Goal: Transaction & Acquisition: Obtain resource

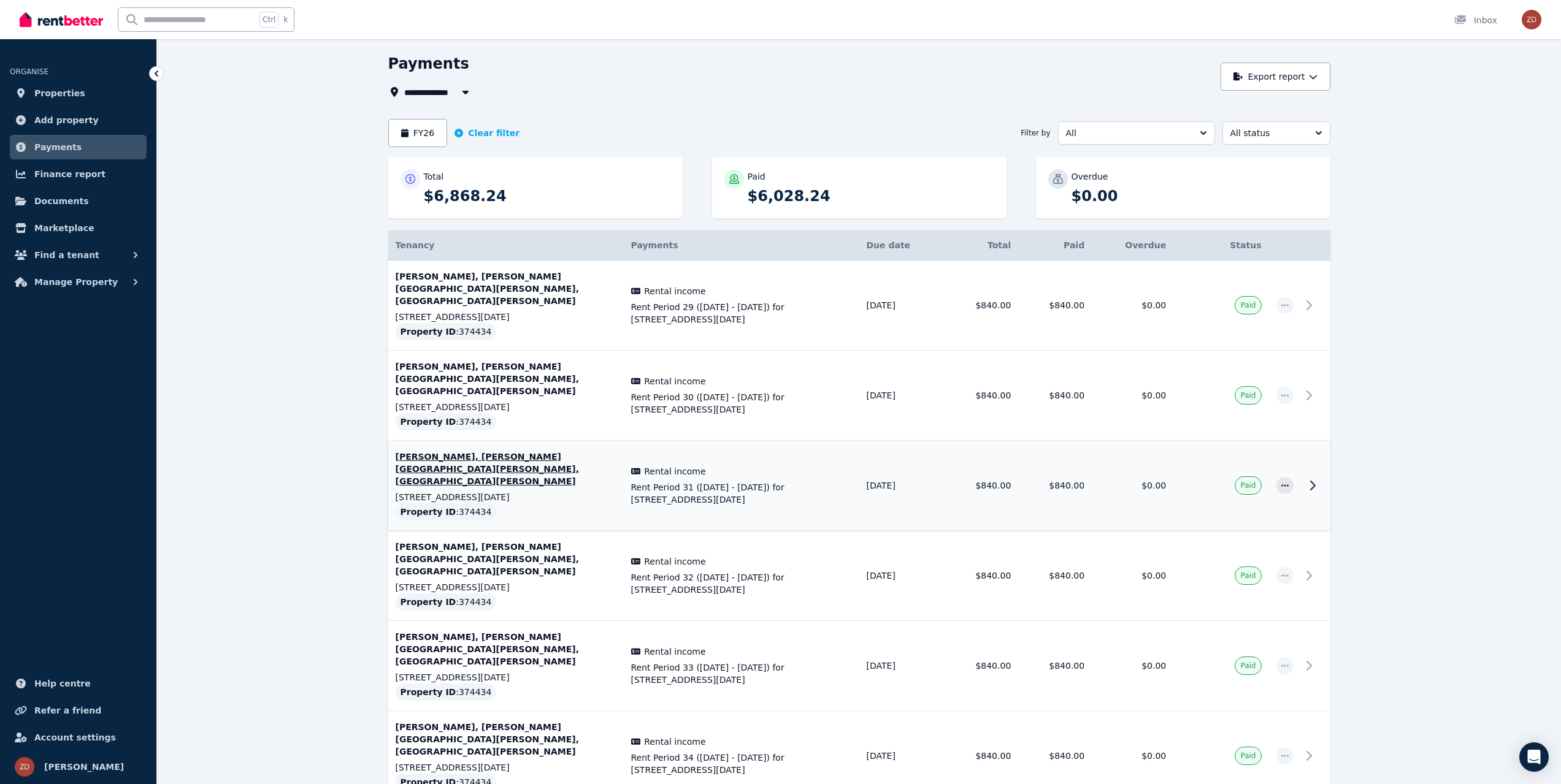
scroll to position [61, 0]
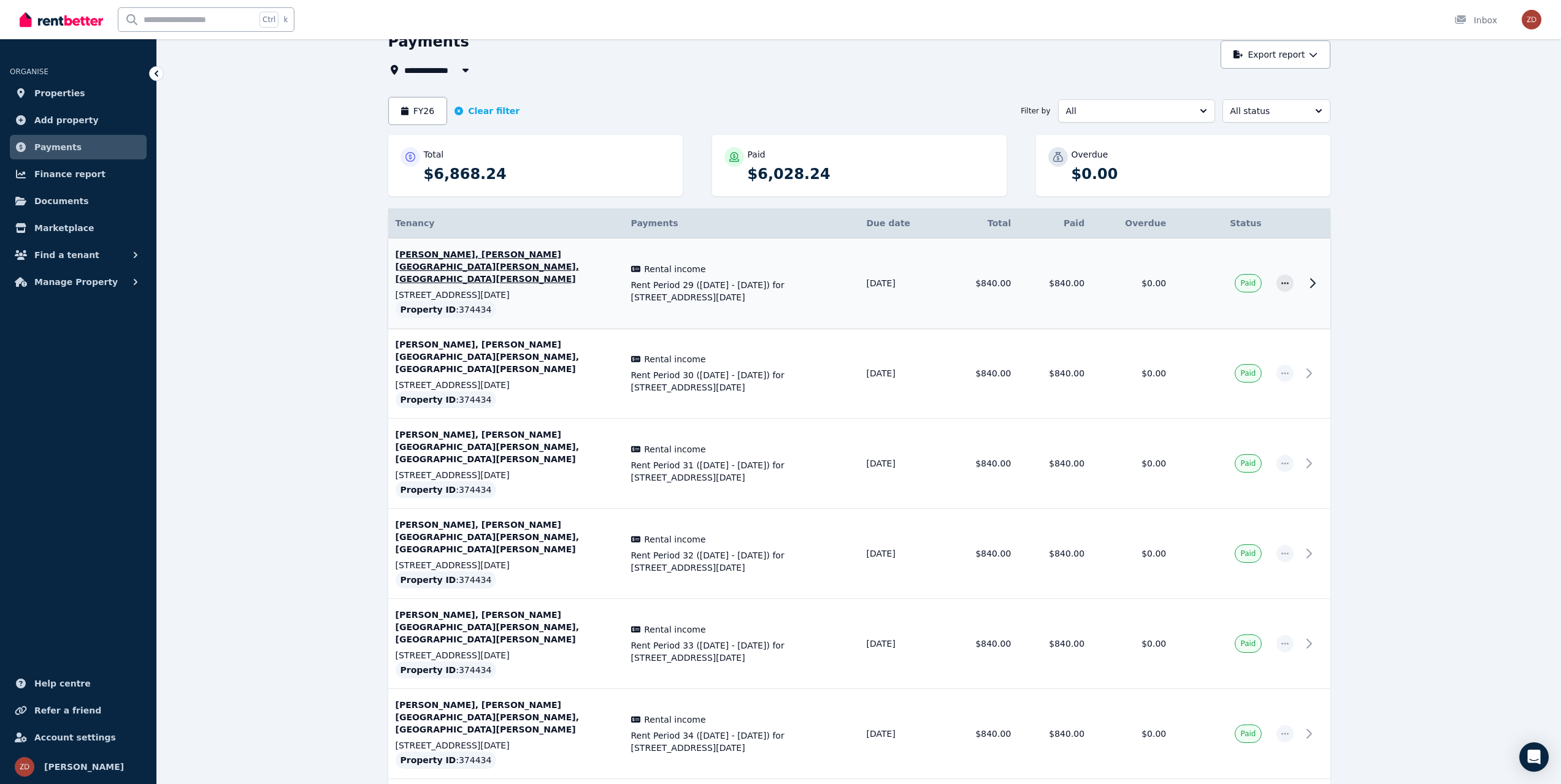
click at [824, 279] on span "Rent Period 29 ([DATE] - [DATE]) for [STREET_ADDRESS][DATE]" at bounding box center [741, 292] width 221 height 25
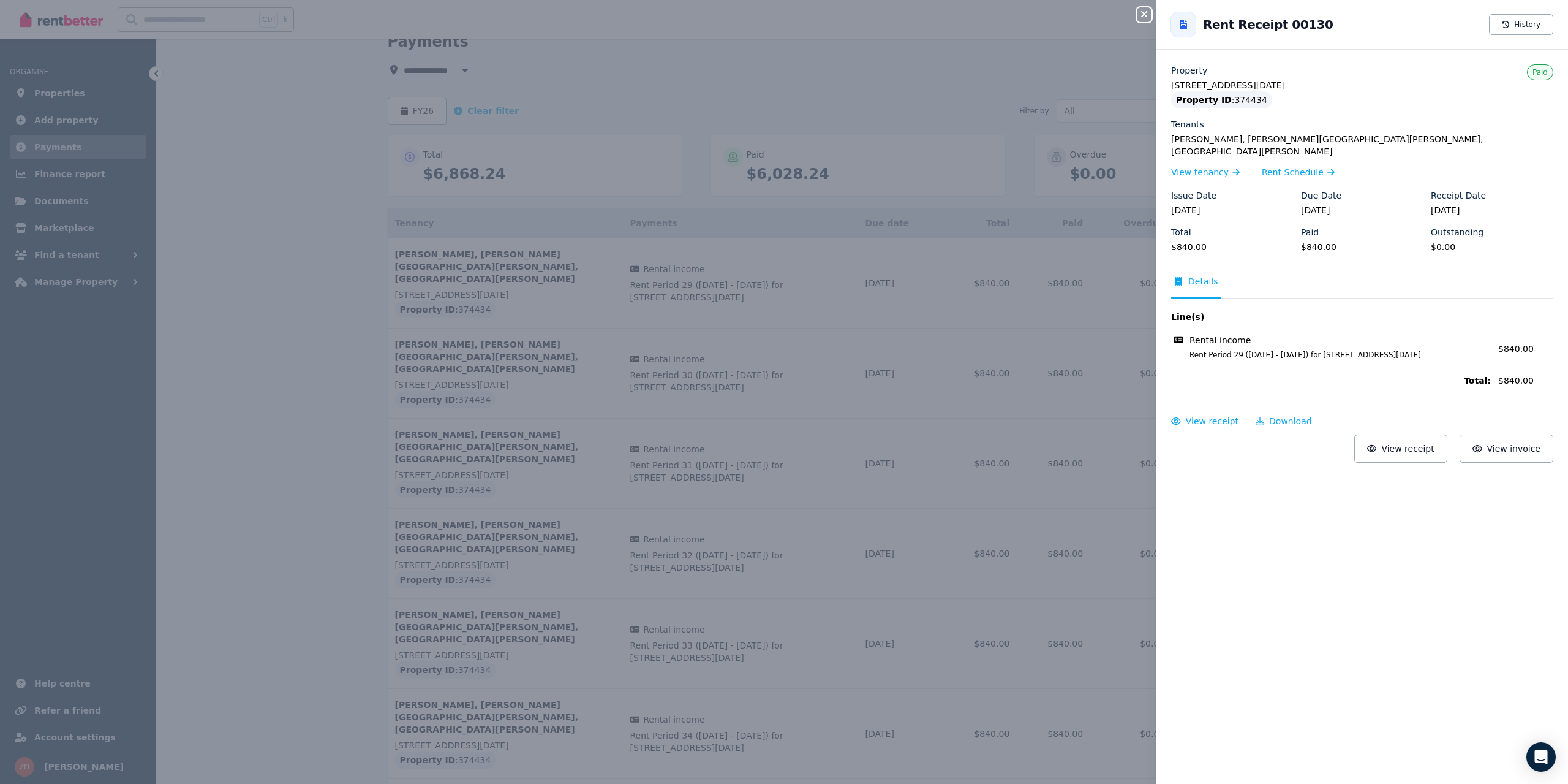
click at [1043, 377] on div "Close panel Back to Rent Receipt 00130 History Property [STREET_ADDRESS][DATE] …" at bounding box center [784, 392] width 1568 height 784
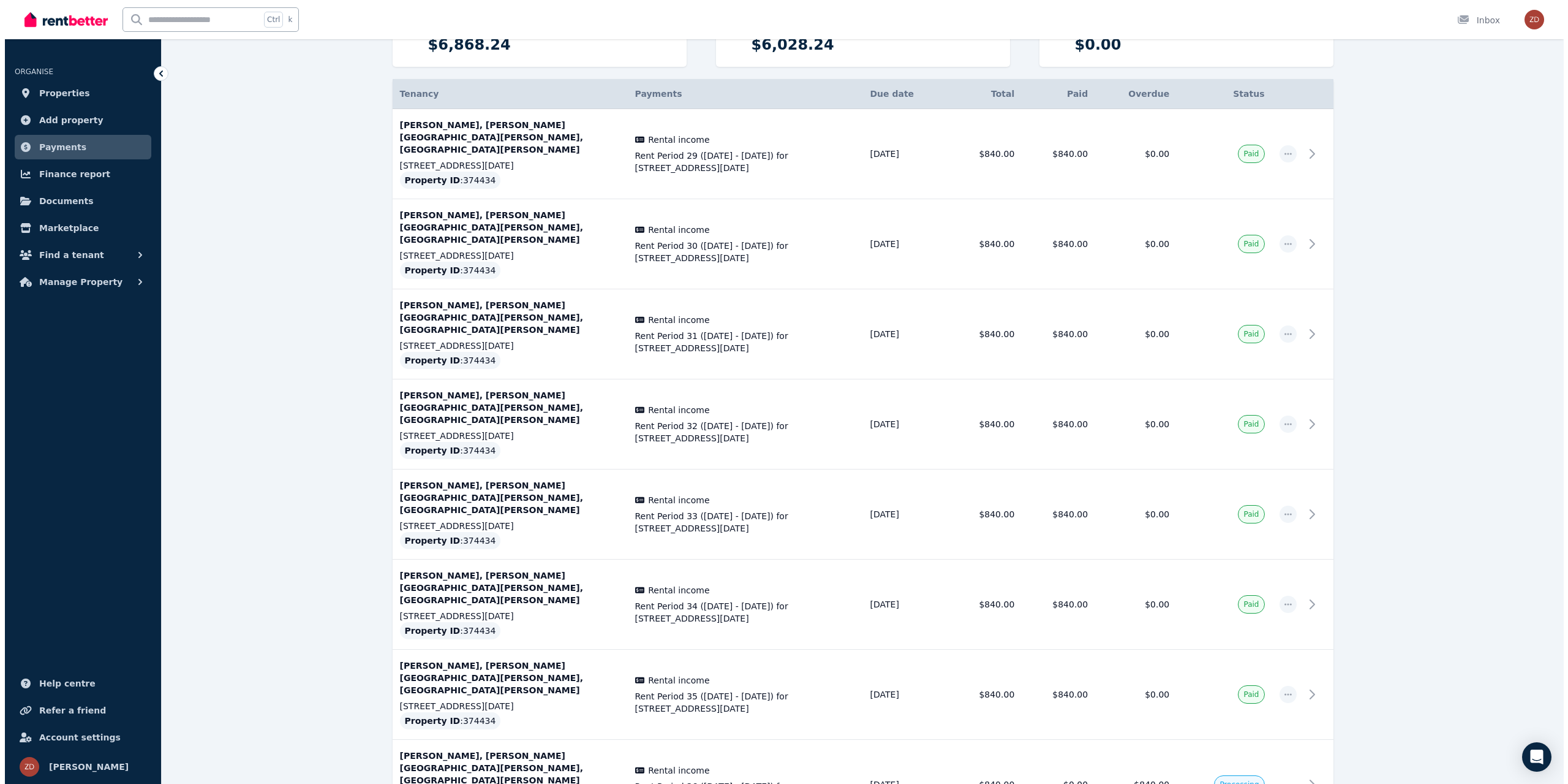
scroll to position [191, 0]
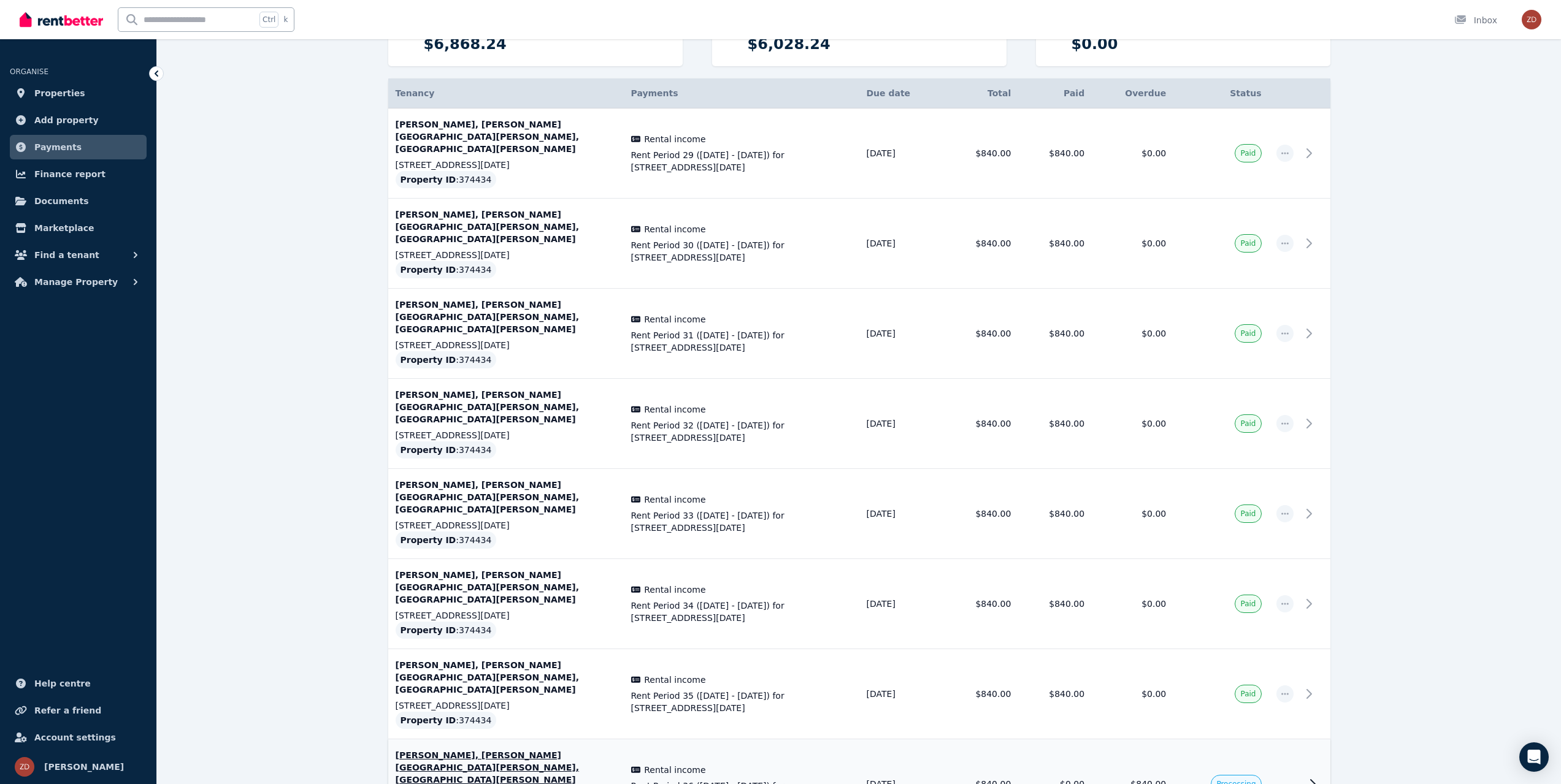
click at [769, 779] on span "Rent Period 36 ([DATE] - [DATE]) for [STREET_ADDRESS][DATE]" at bounding box center [741, 792] width 221 height 25
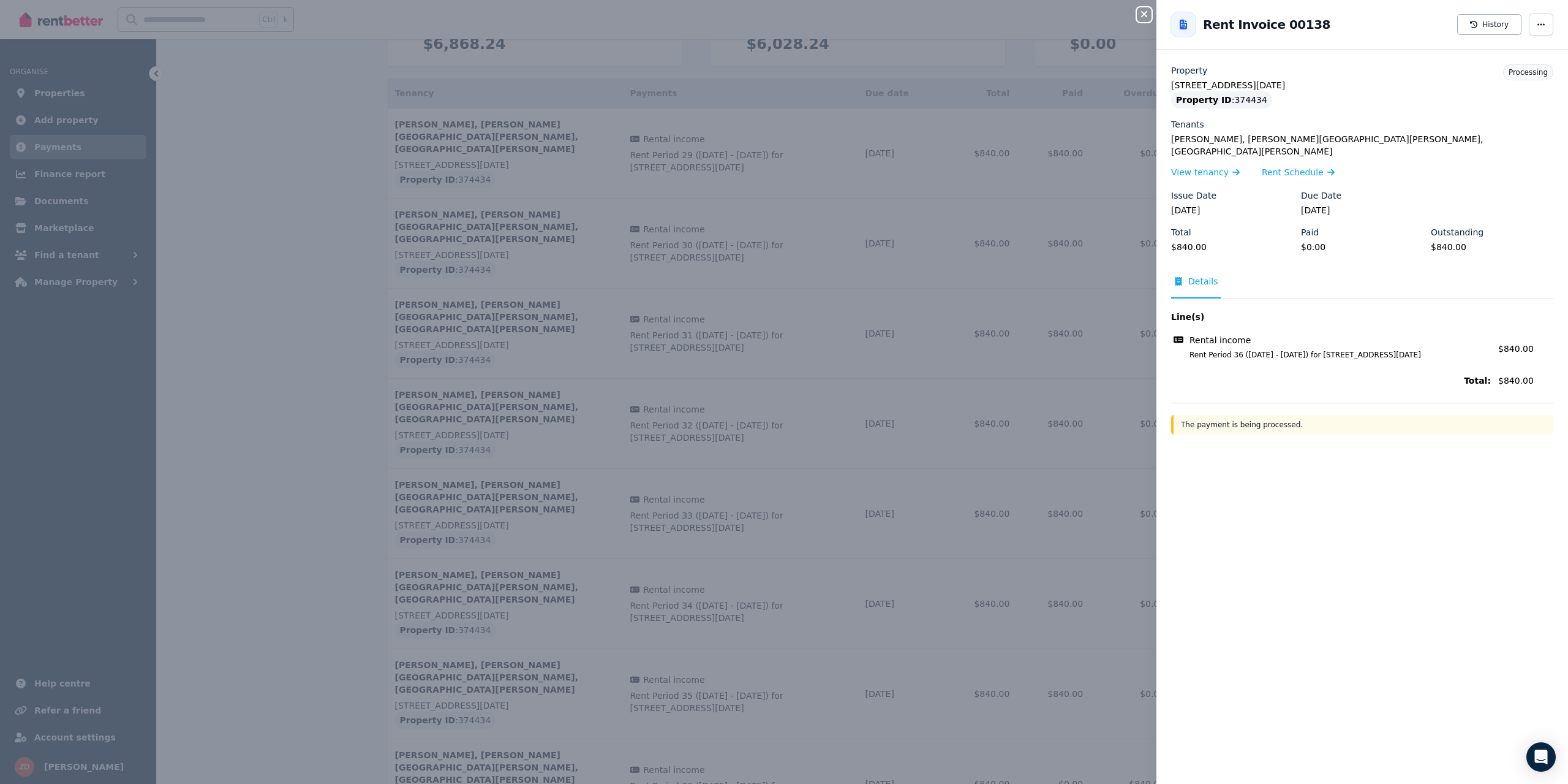
click at [223, 512] on div "Close panel Back to Rent Invoice 00138 History Property [STREET_ADDRESS][DATE] …" at bounding box center [784, 392] width 1568 height 784
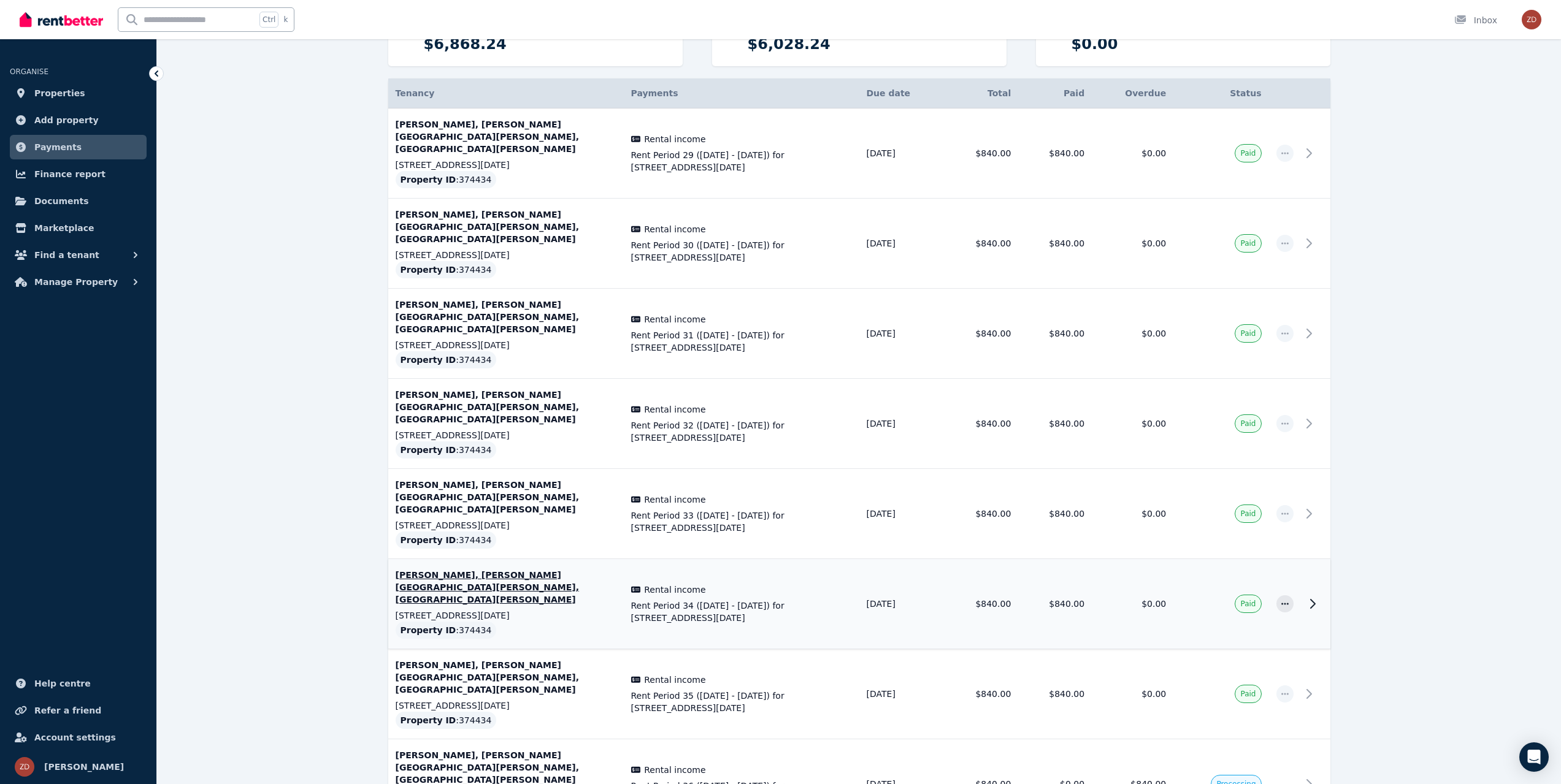
click at [755, 599] on span "Rent Period 34 ([DATE] - [DATE]) for [STREET_ADDRESS][DATE]" at bounding box center [741, 612] width 221 height 25
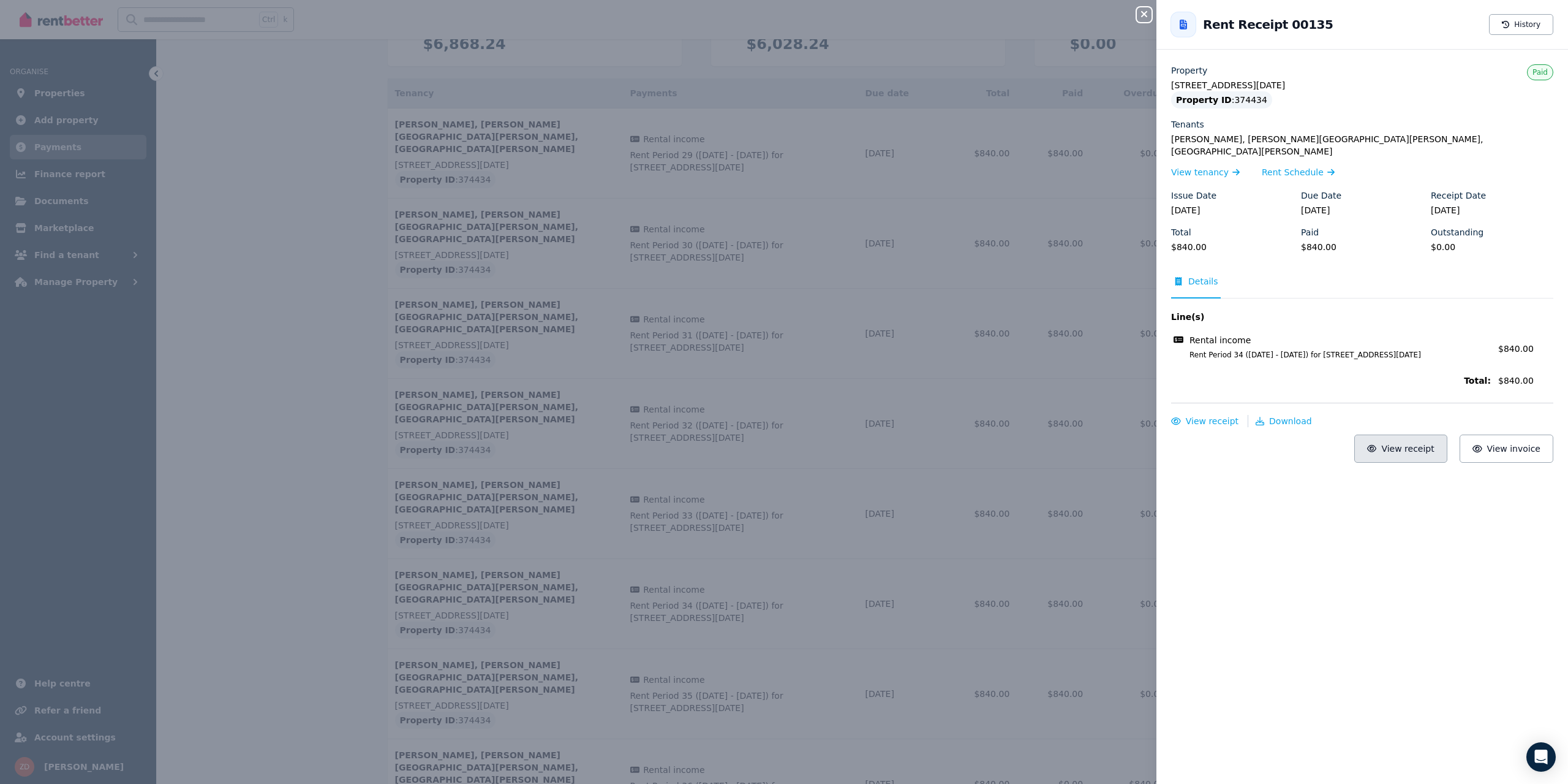
click at [1414, 444] on span "View receipt" at bounding box center [1407, 448] width 53 height 10
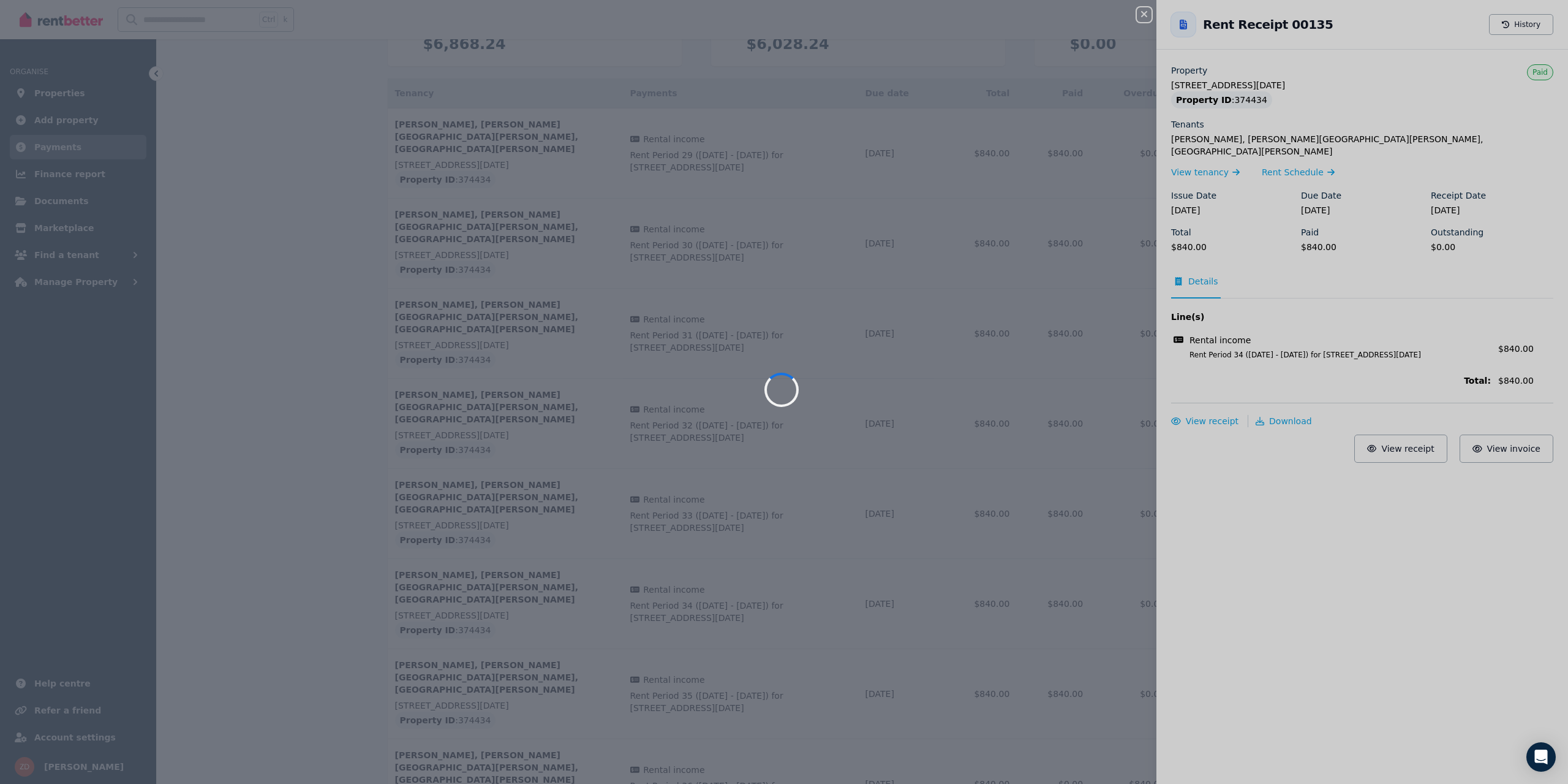
scroll to position [0, 0]
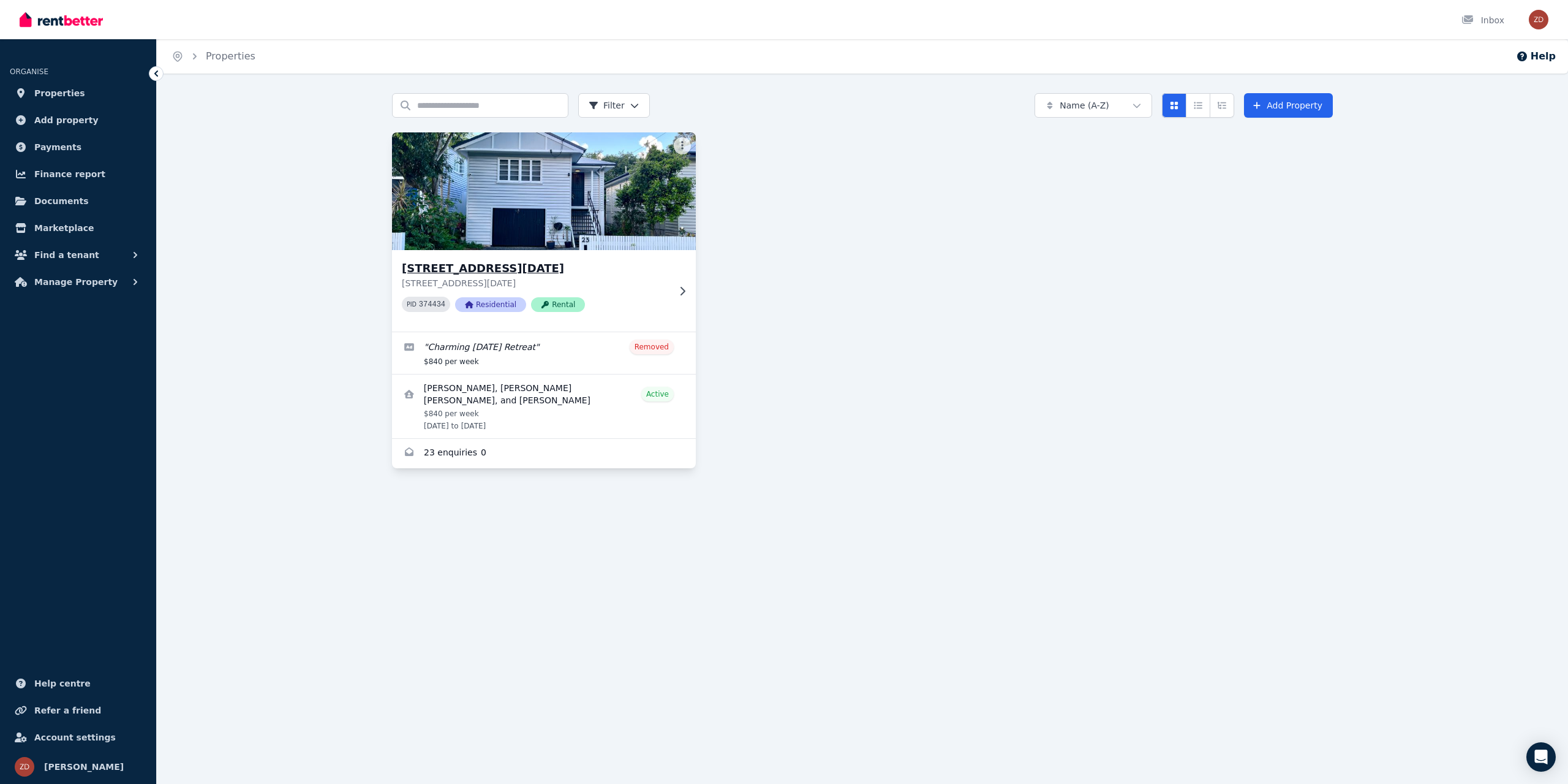
click at [471, 266] on h3 "23 Dyne St, Red Hill" at bounding box center [536, 269] width 268 height 17
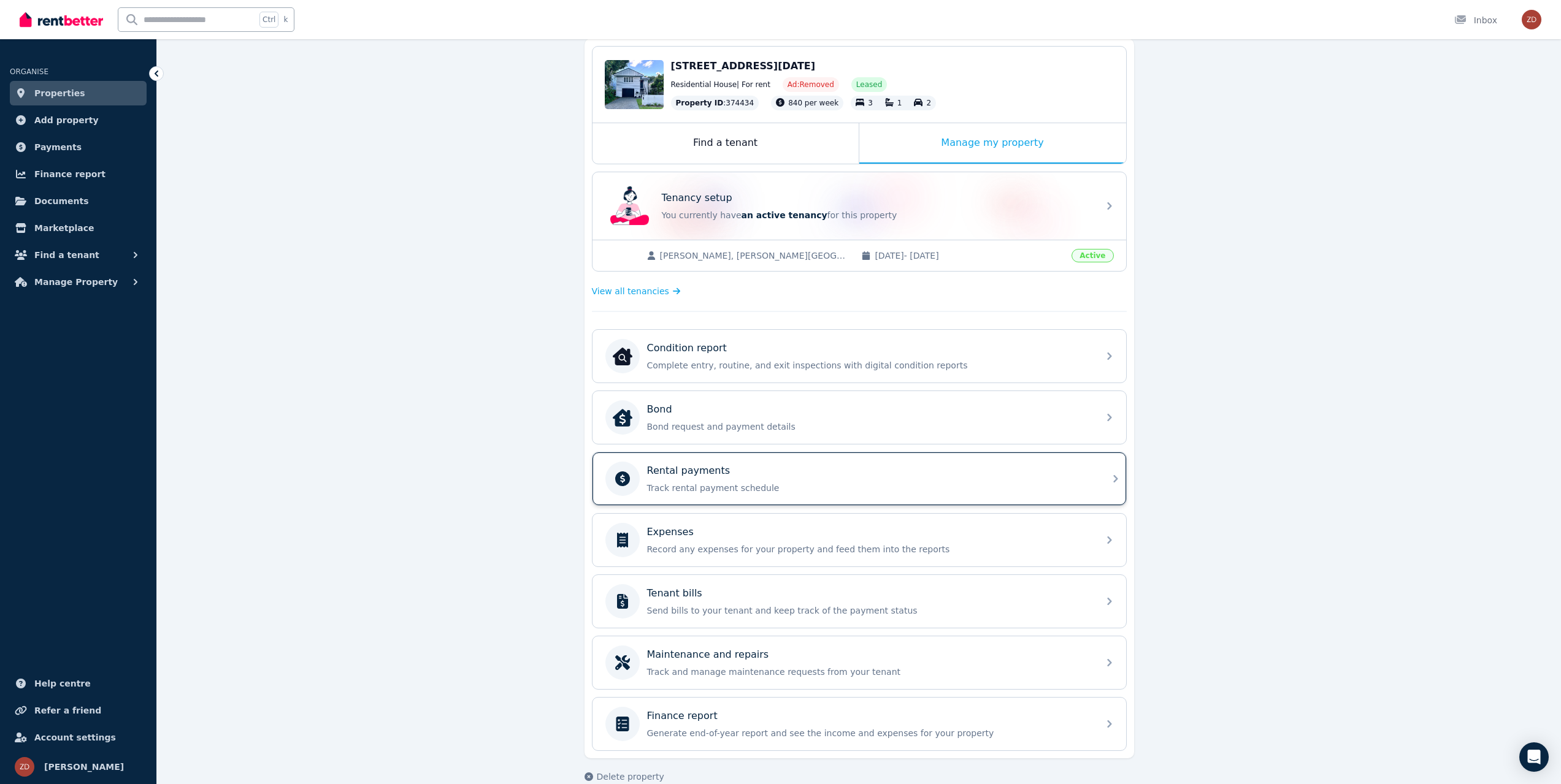
scroll to position [122, 0]
click at [737, 471] on div "Rental payments" at bounding box center [868, 467] width 444 height 14
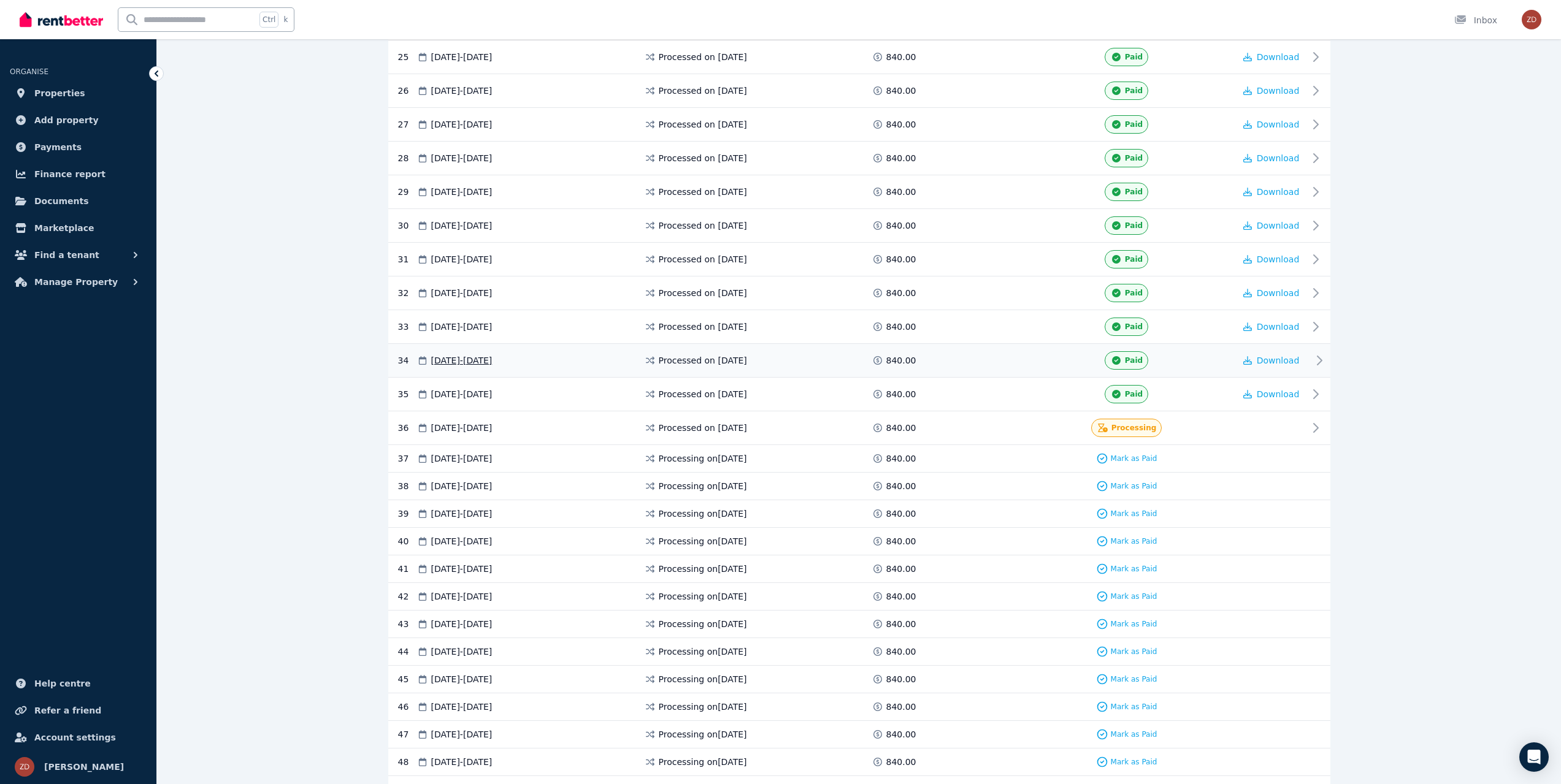
scroll to position [1079, 0]
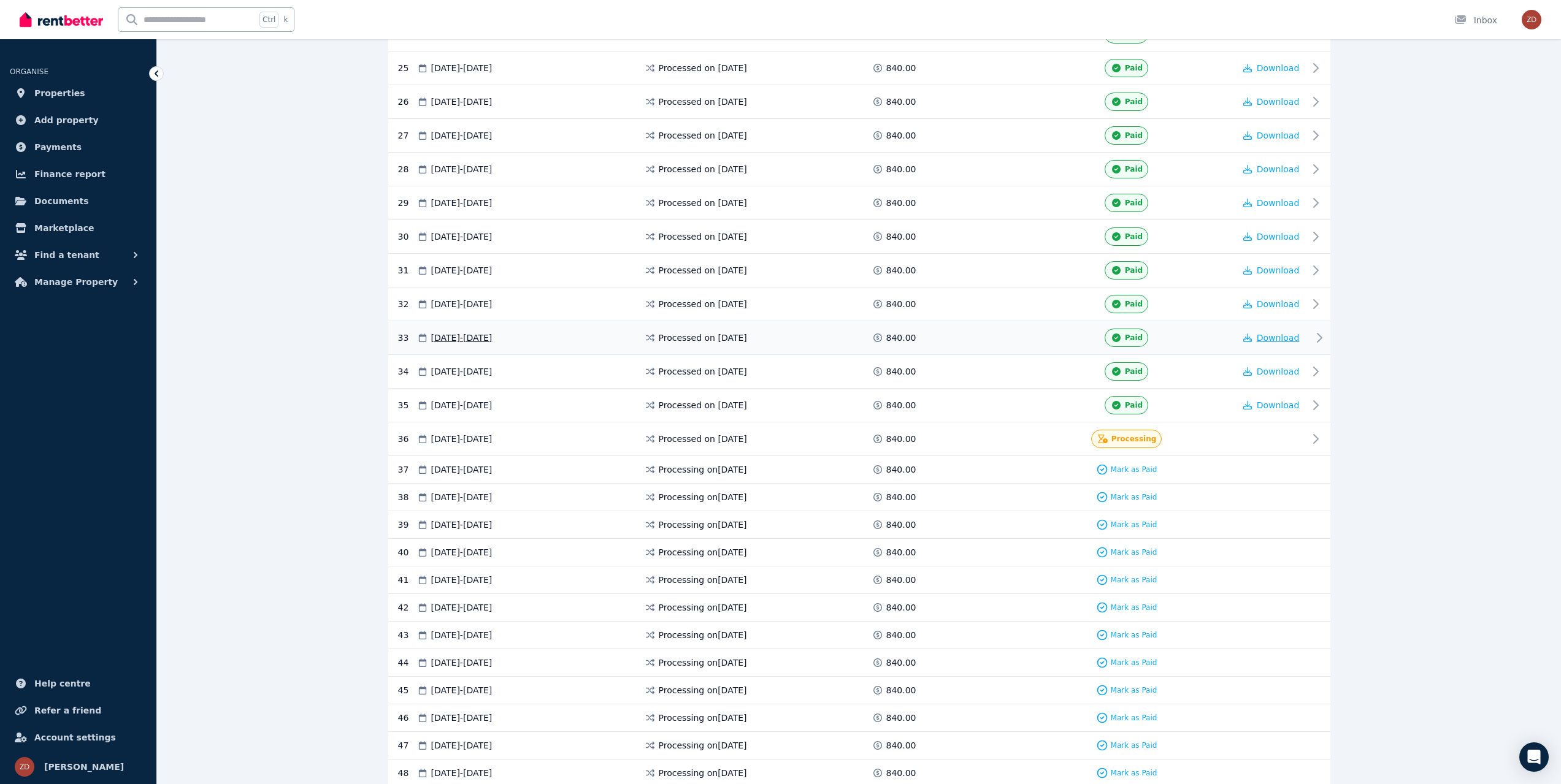
click at [1291, 335] on span "Download" at bounding box center [1278, 338] width 43 height 10
click at [1269, 307] on span "Download" at bounding box center [1278, 304] width 43 height 10
